Goal: Task Accomplishment & Management: Complete application form

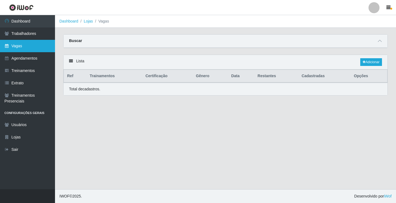
click at [38, 48] on link "Vagas" at bounding box center [27, 46] width 55 height 12
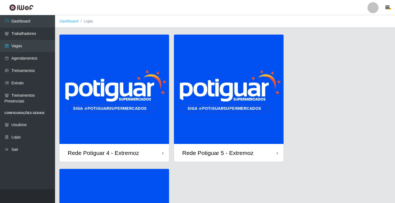
click at [225, 109] on img at bounding box center [228, 89] width 109 height 109
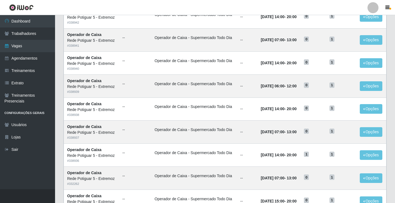
scroll to position [220, 0]
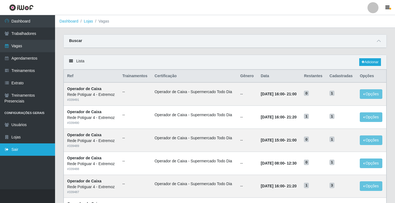
click at [16, 145] on link "Sair" at bounding box center [27, 150] width 55 height 12
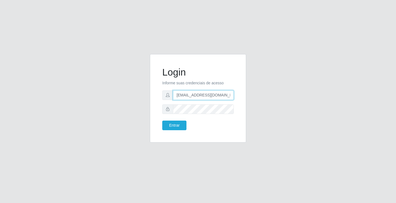
click at [189, 94] on input "departamentopessoal2@sbcvarejistas.com.br" at bounding box center [203, 95] width 61 height 10
type input "rh.supermercadopotiguar@gmail.com"
click at [171, 123] on button "Entrar" at bounding box center [174, 126] width 24 height 10
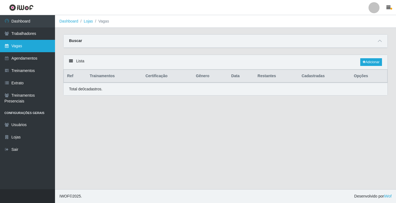
click at [26, 42] on link "Vagas" at bounding box center [27, 46] width 55 height 12
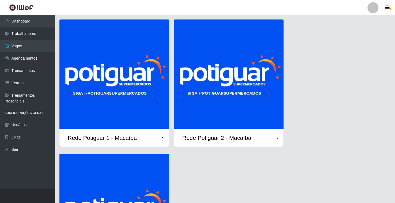
scroll to position [27, 0]
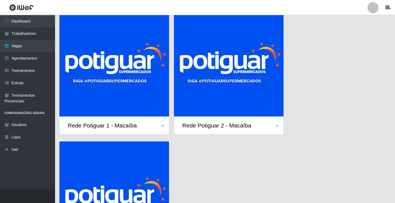
click at [209, 91] on img at bounding box center [228, 61] width 109 height 109
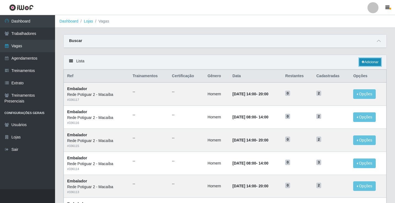
click at [370, 60] on link "Adicionar" at bounding box center [370, 62] width 22 height 8
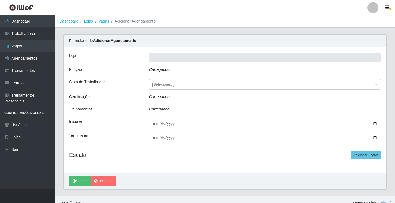
type input "Rede Potiguar 2 - Macaíba"
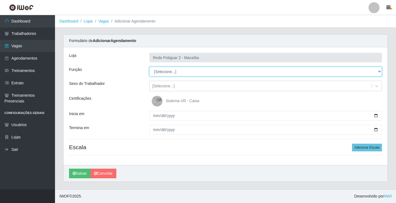
click at [165, 72] on select "[Selecione...] ASG ASG + ASG ++ Auxiliar de Estoque Balconista Embalador Reposi…" at bounding box center [265, 72] width 233 height 10
select select "16"
click at [149, 67] on select "[Selecione...] ASG ASG + ASG ++ Auxiliar de Estoque Balconista Embalador Reposi…" at bounding box center [265, 72] width 233 height 10
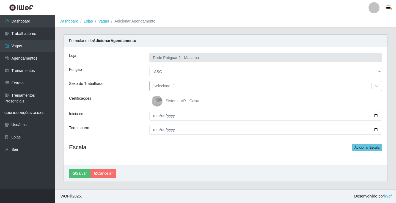
click at [167, 88] on div "[Selecione...]" at bounding box center [163, 86] width 22 height 6
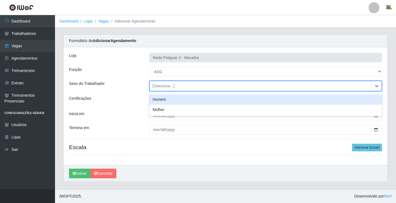
click at [168, 101] on div "Homem" at bounding box center [265, 100] width 233 height 10
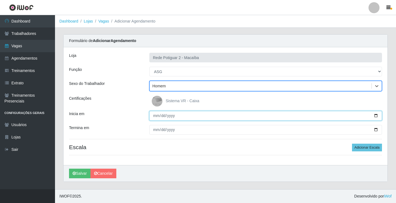
click at [156, 114] on input "Inicia em" at bounding box center [265, 116] width 233 height 10
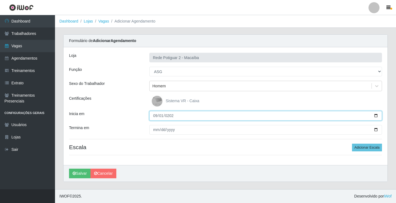
type input "[DATE]"
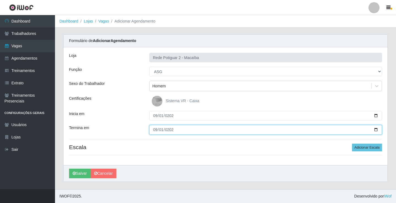
type input "[DATE]"
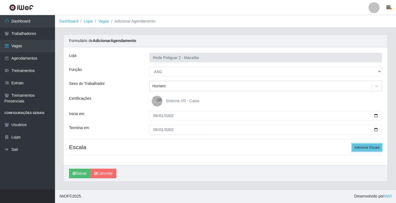
click at [352, 144] on button "Adicionar Escala" at bounding box center [367, 148] width 30 height 8
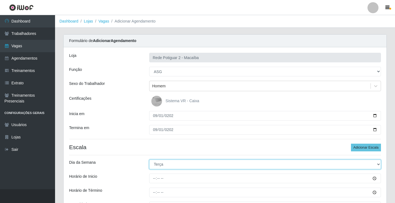
select select "1"
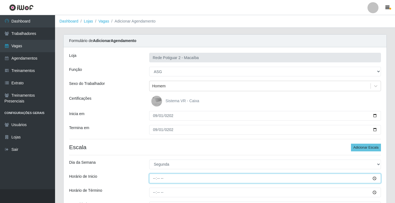
type input "12:00"
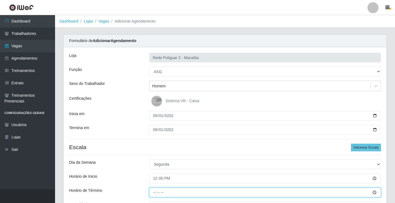
type input "18:00"
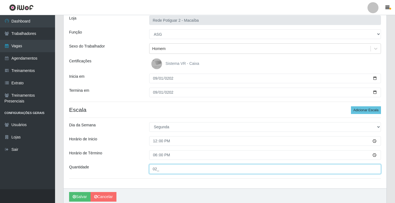
scroll to position [60, 0]
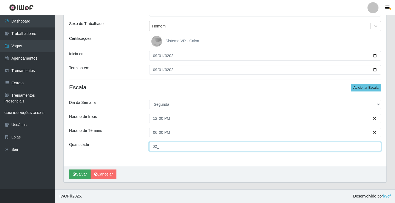
type input "02_"
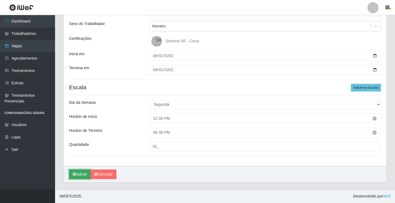
click at [77, 174] on button "Salvar" at bounding box center [79, 175] width 21 height 10
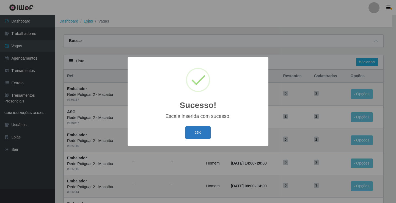
click at [197, 136] on button "OK" at bounding box center [198, 132] width 26 height 13
